Goal: Find specific page/section: Find specific page/section

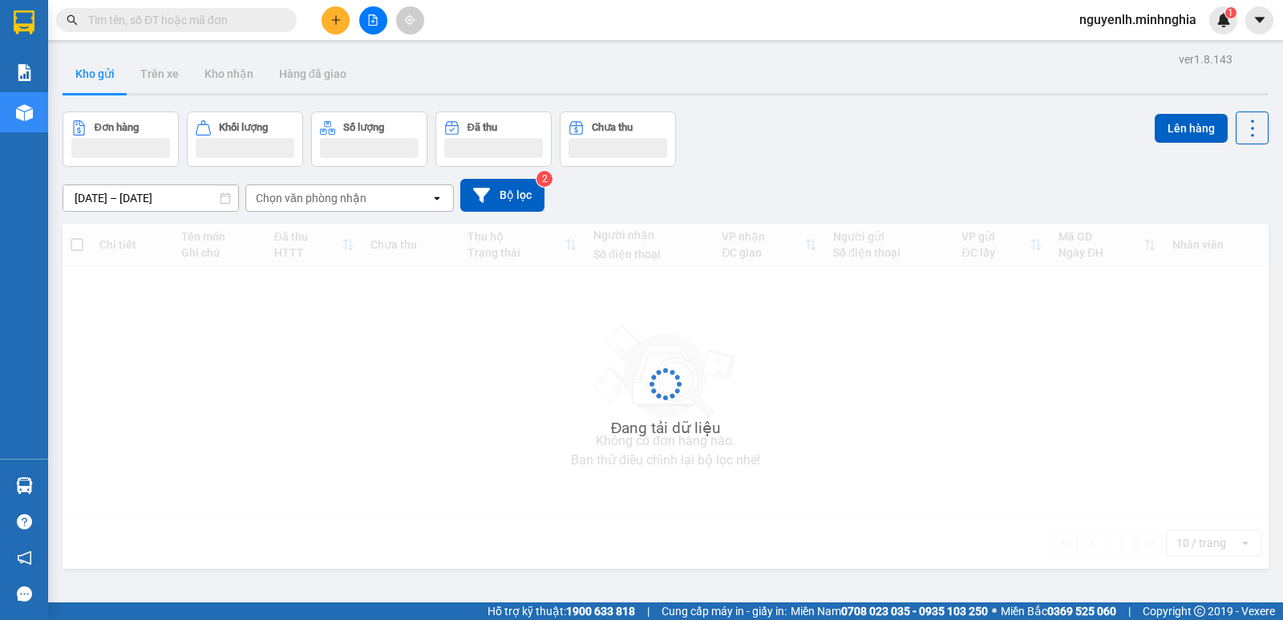
click at [208, 18] on input "text" at bounding box center [182, 20] width 189 height 18
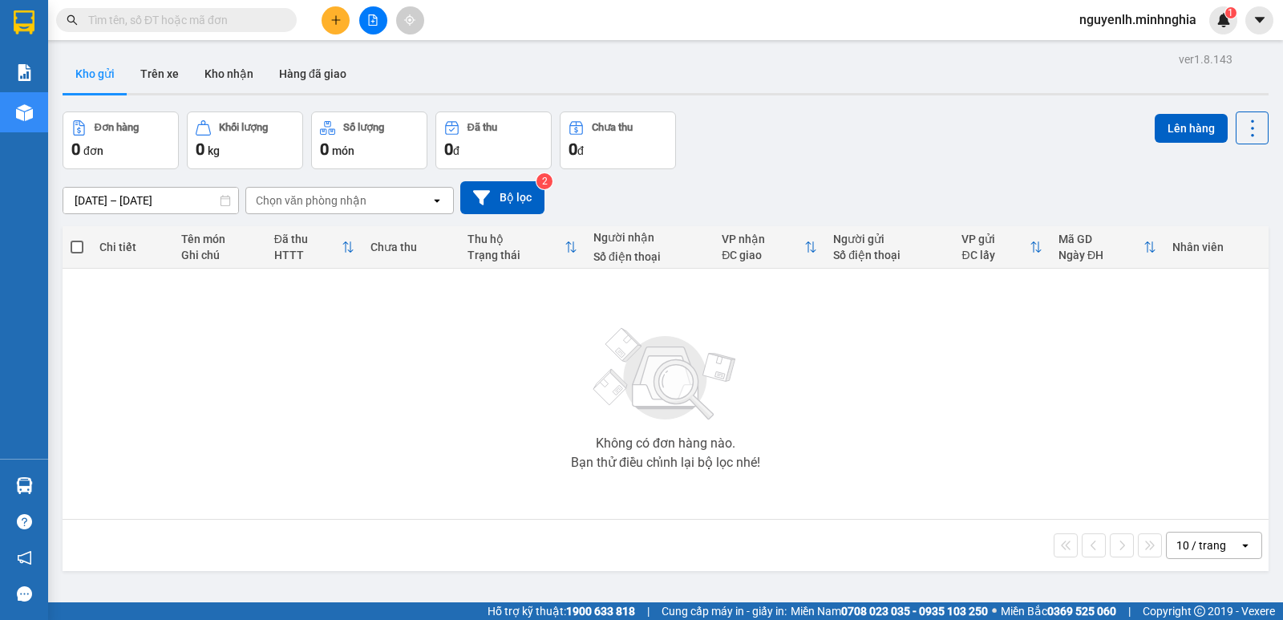
click at [176, 20] on input "text" at bounding box center [182, 20] width 189 height 18
click at [157, 22] on input "text" at bounding box center [182, 20] width 189 height 18
click at [164, 17] on input "text" at bounding box center [182, 20] width 189 height 18
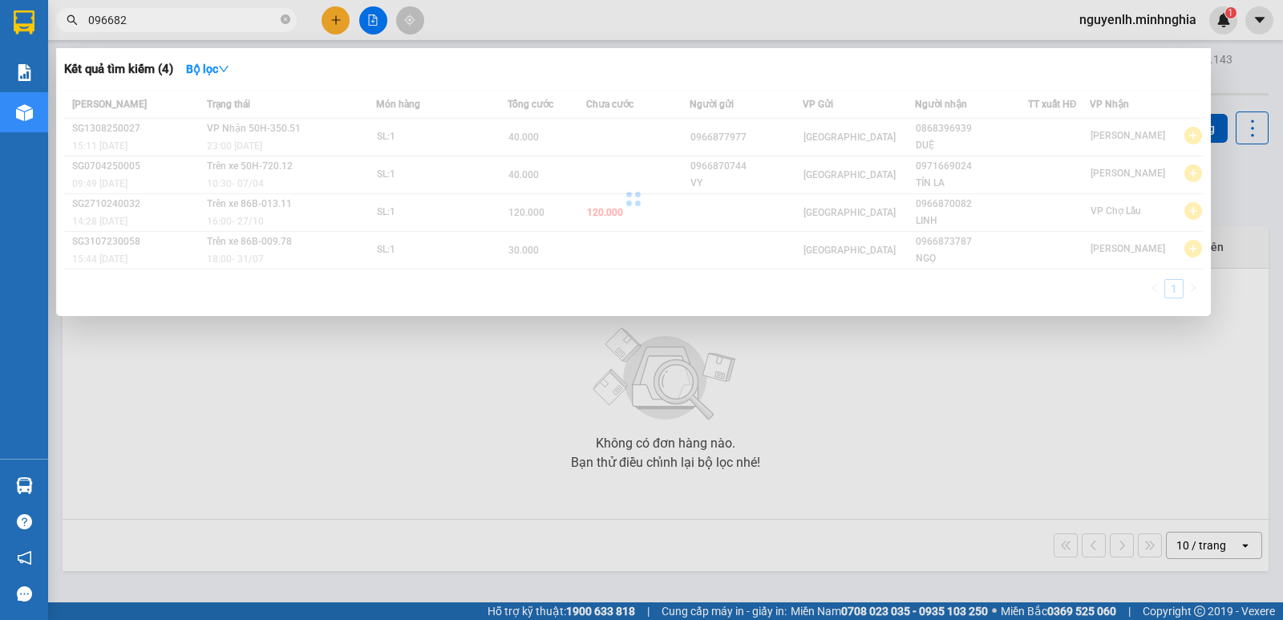
type input "0966823"
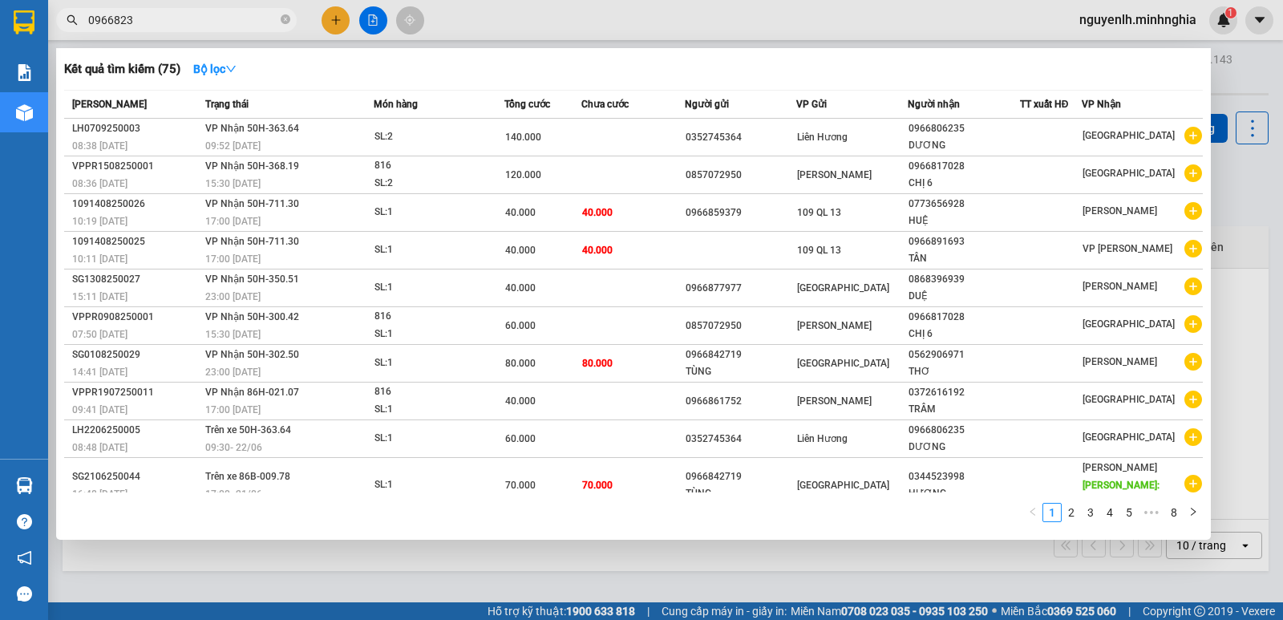
click at [179, 27] on input "0966823" at bounding box center [182, 20] width 189 height 18
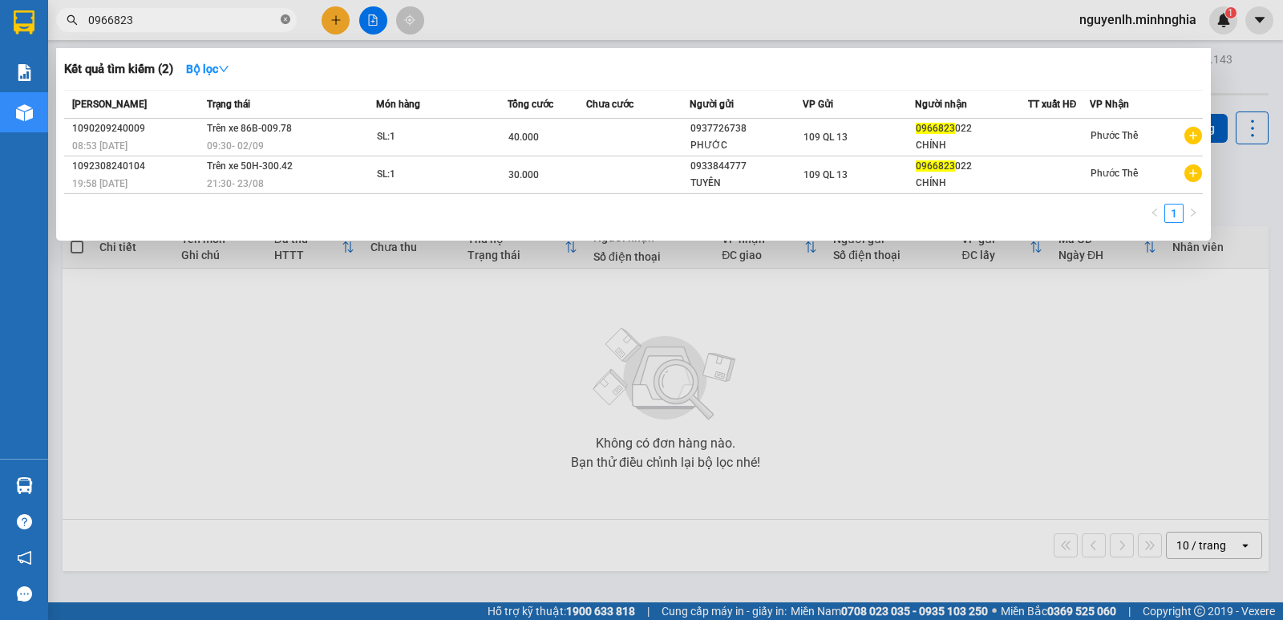
click at [282, 17] on icon "close-circle" at bounding box center [286, 19] width 10 height 10
